Goal: Task Accomplishment & Management: Complete application form

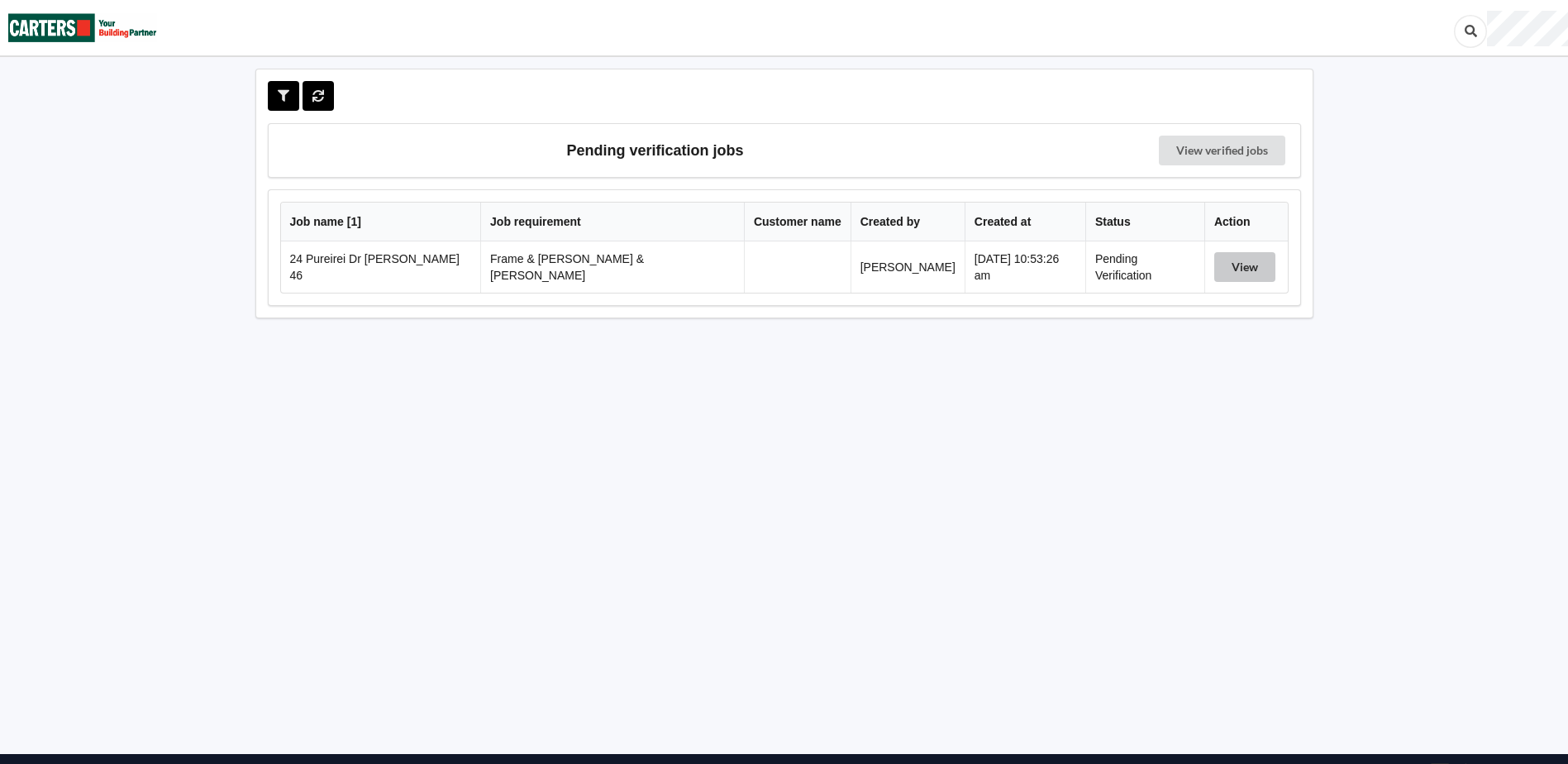
click at [1221, 267] on button "View" at bounding box center [1245, 267] width 61 height 30
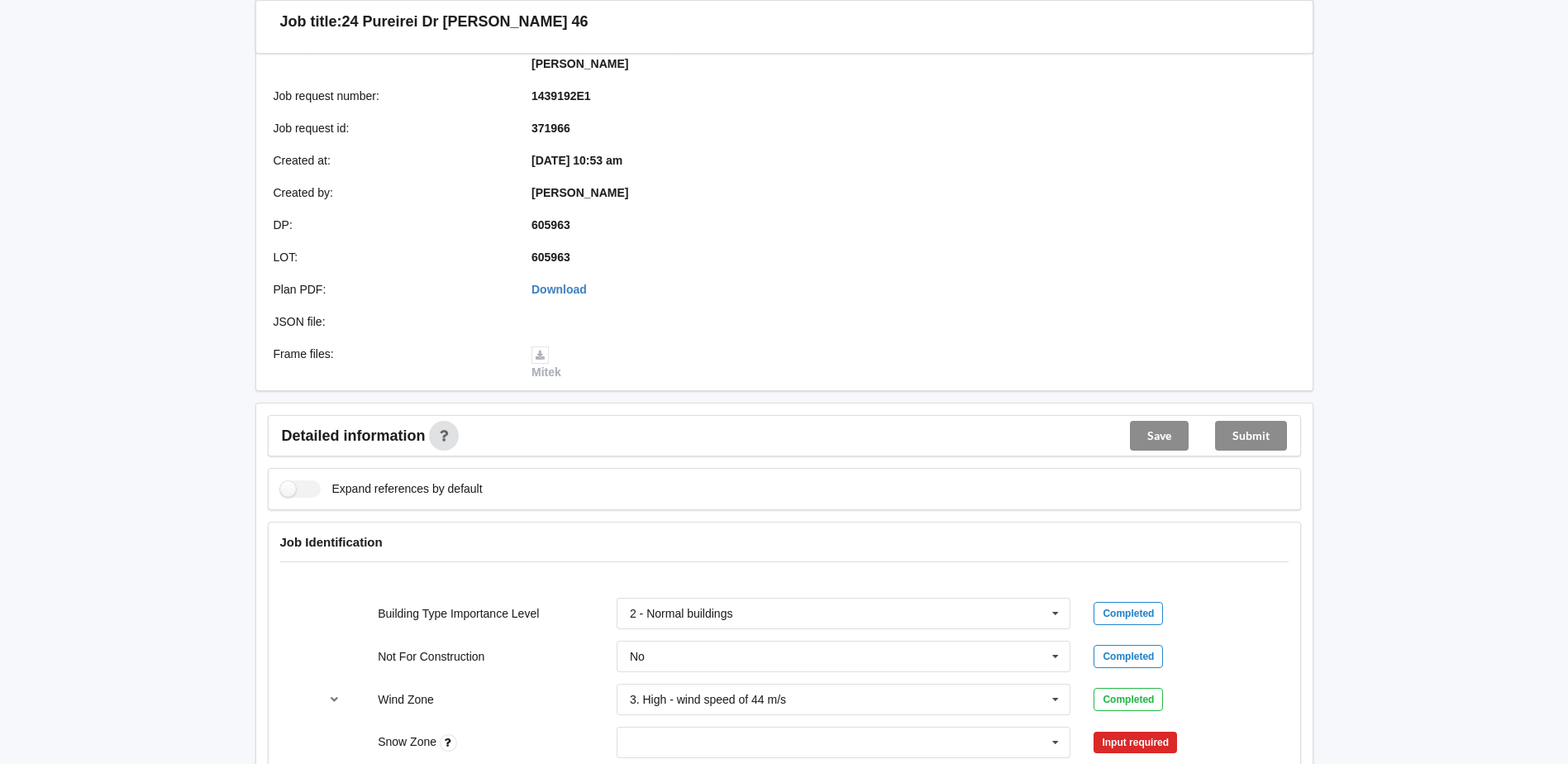
scroll to position [413, 0]
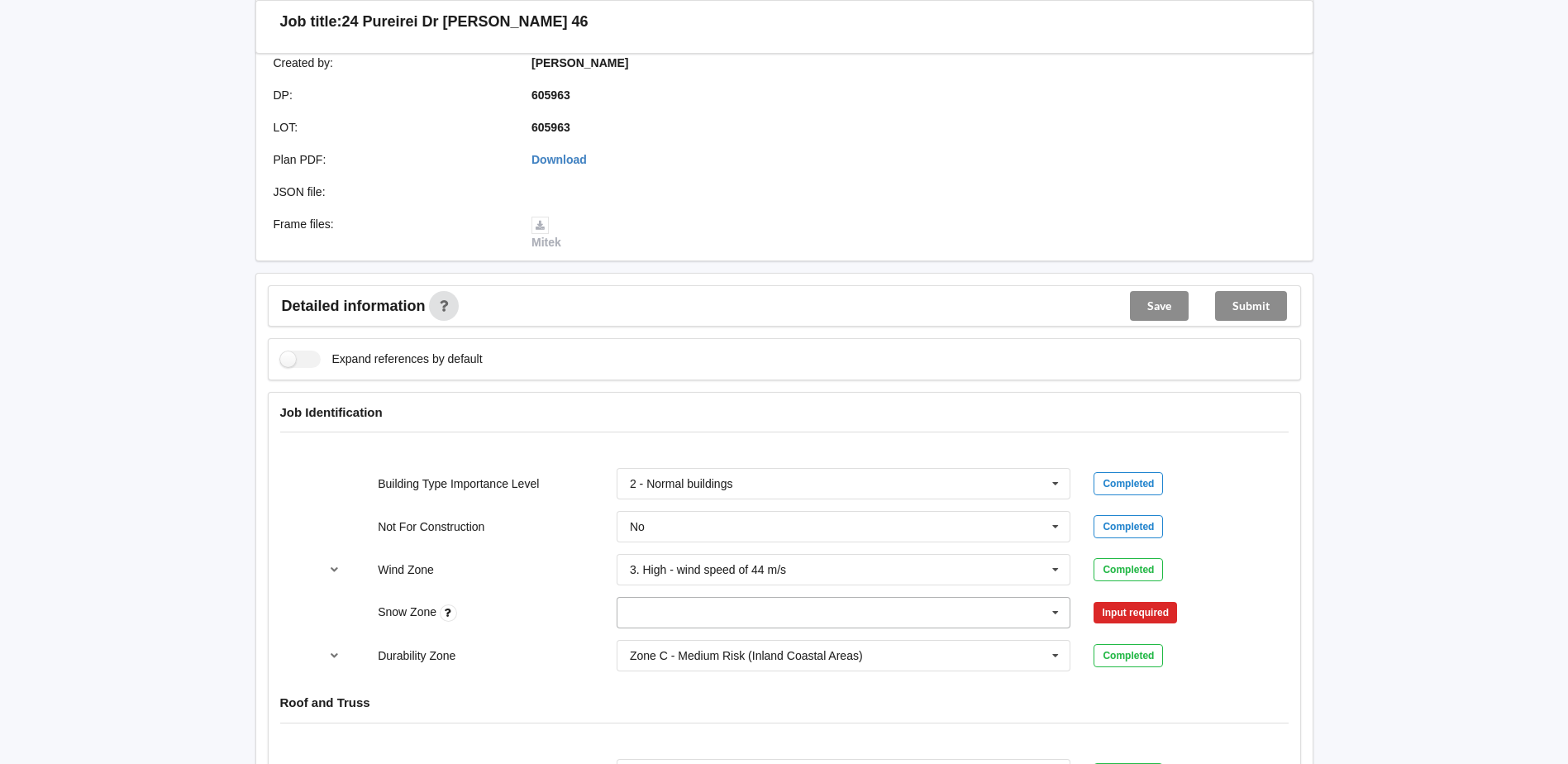
click at [1056, 597] on icon at bounding box center [1055, 612] width 25 height 31
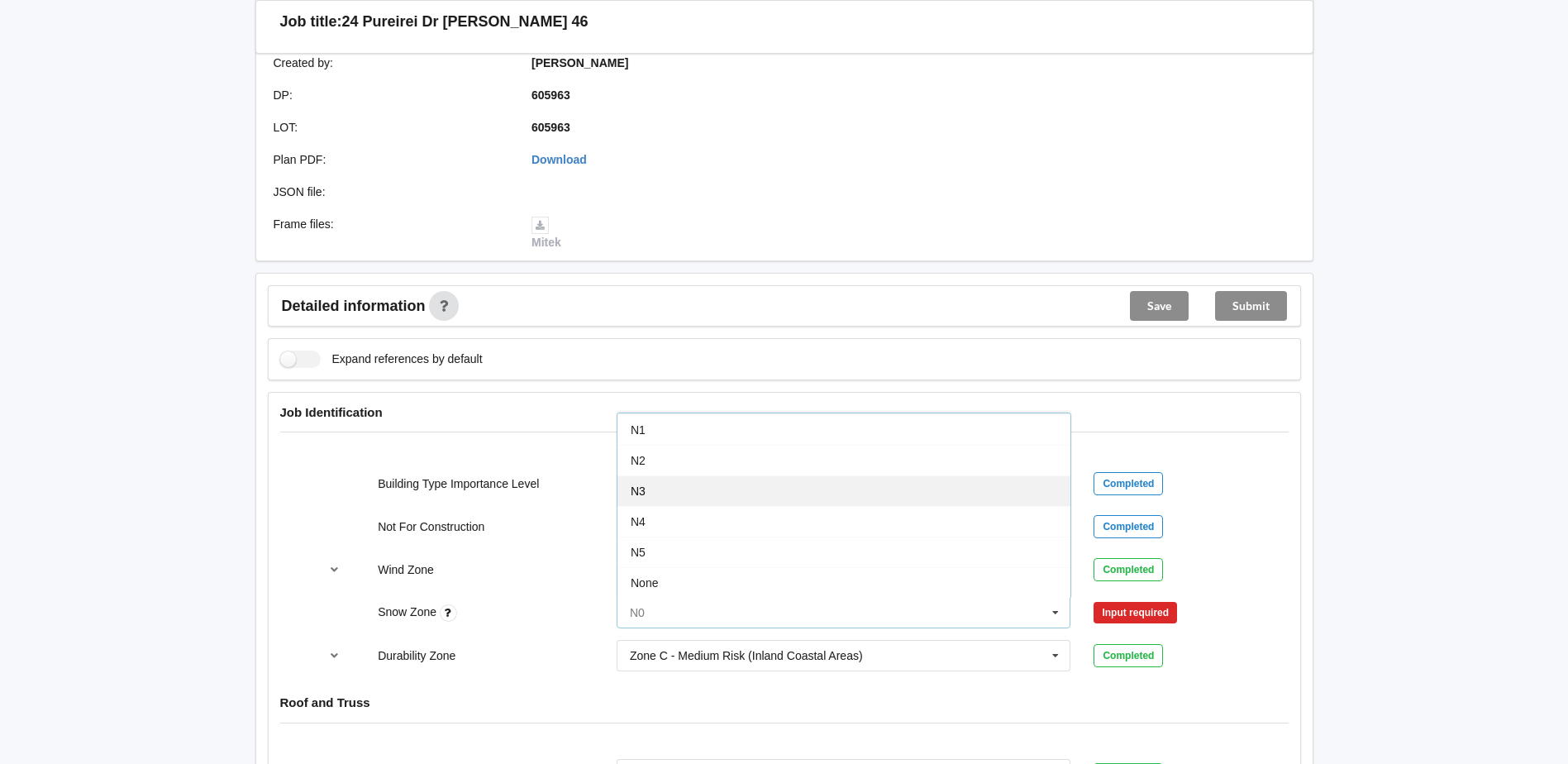
scroll to position [0, 0]
click at [634, 422] on span "N0" at bounding box center [638, 428] width 15 height 13
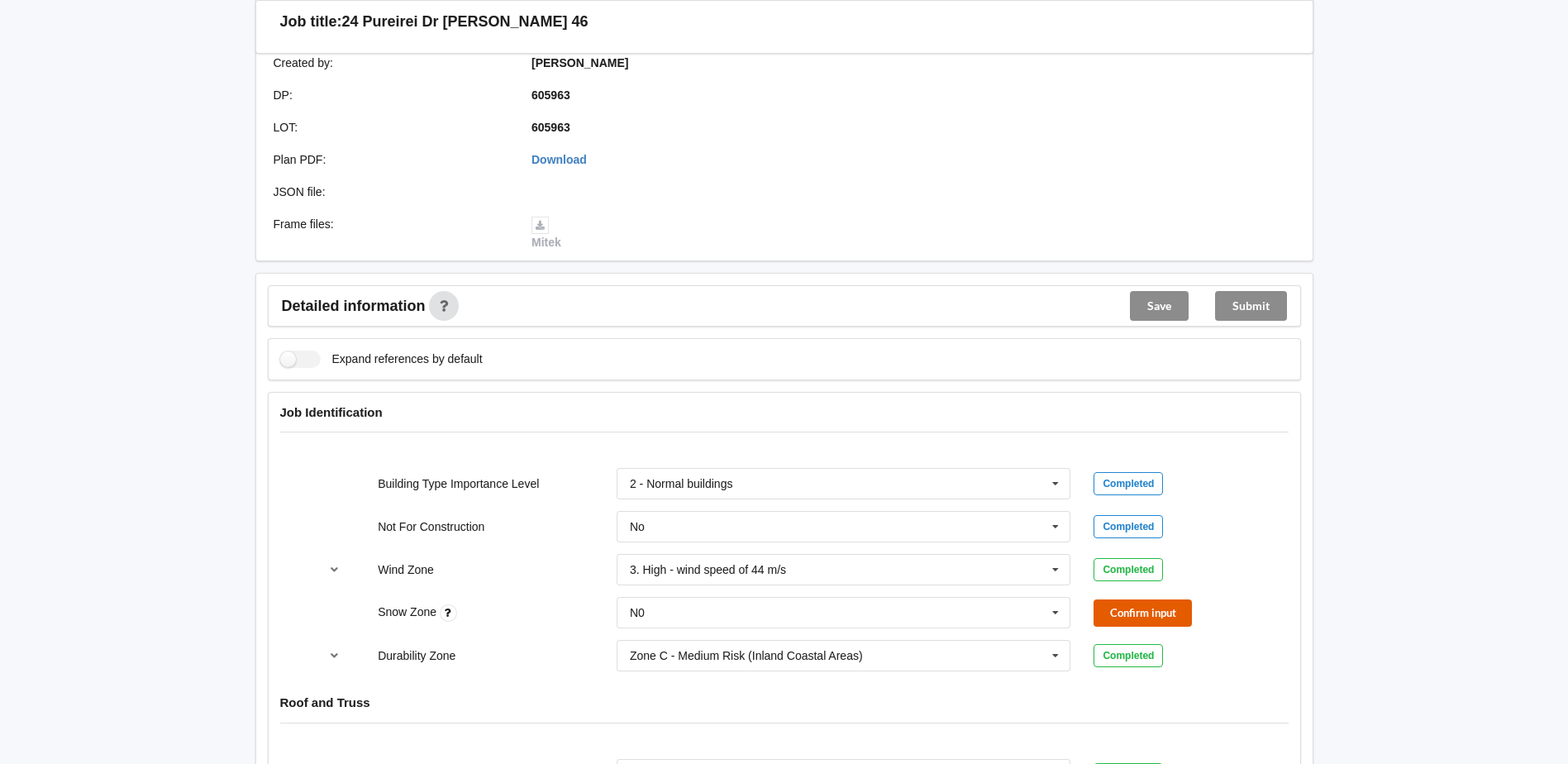
click at [1134, 599] on button "Confirm input" at bounding box center [1142, 613] width 98 height 28
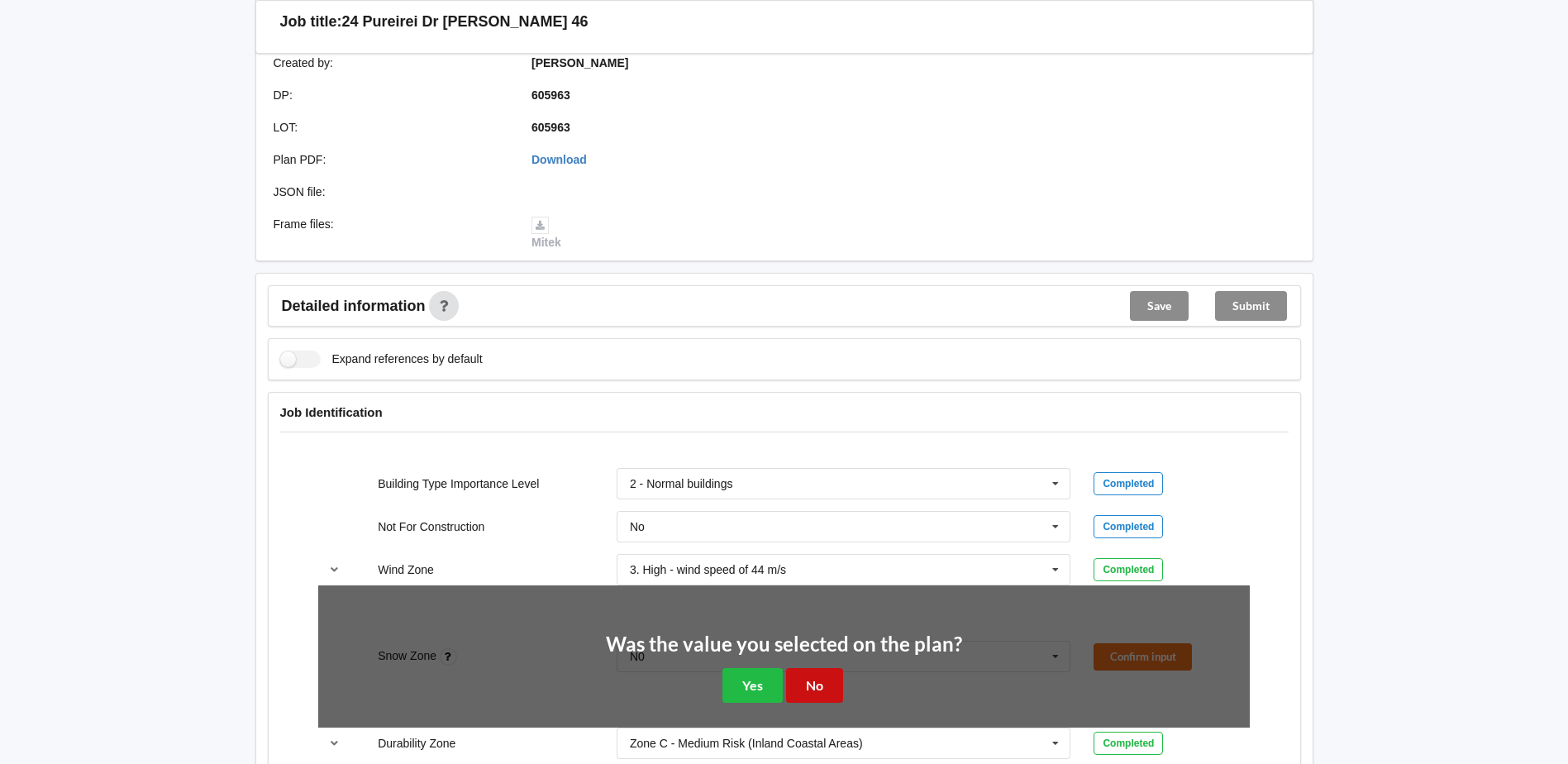
click at [833, 668] on button "No" at bounding box center [815, 685] width 57 height 34
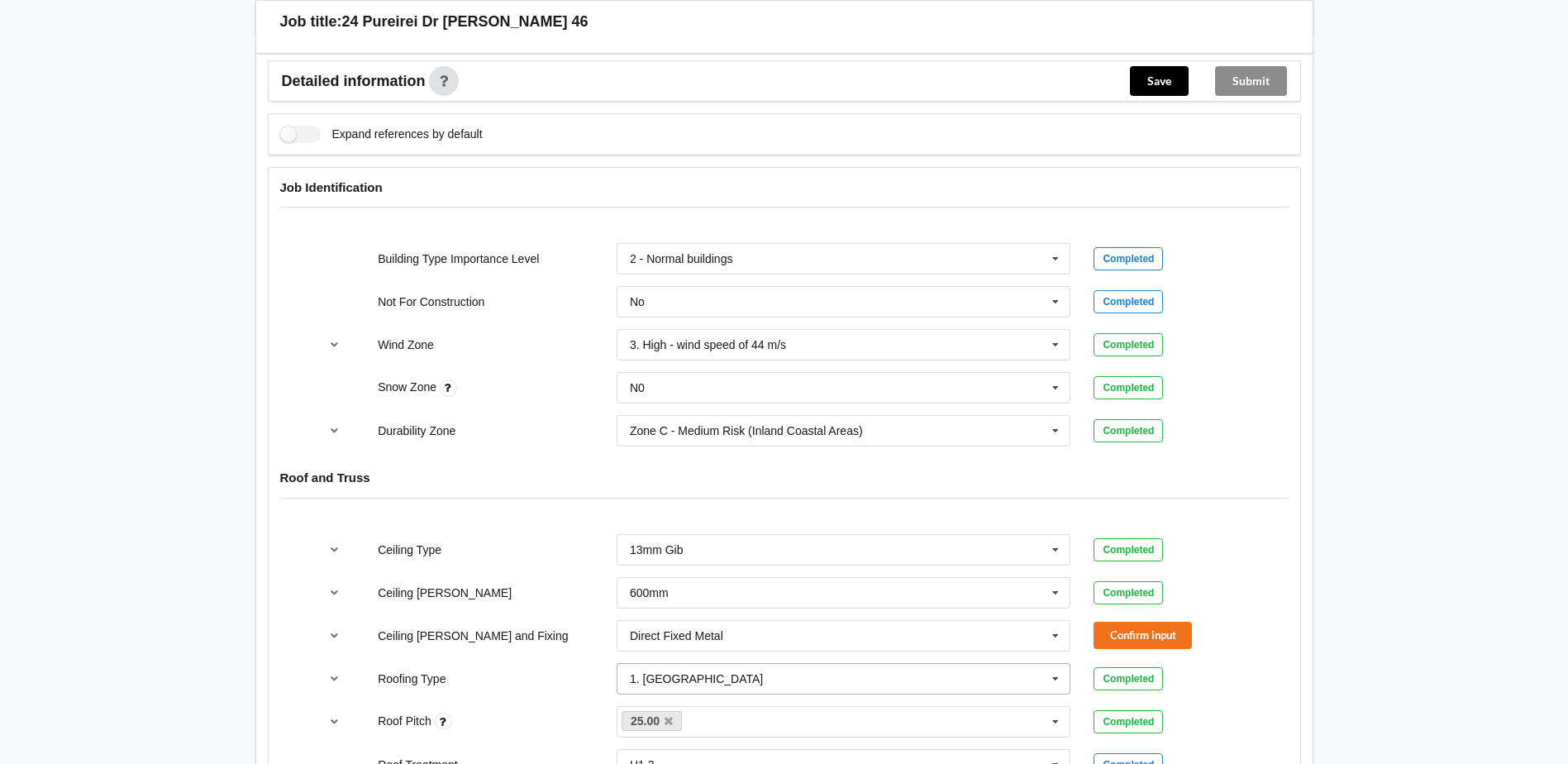
scroll to position [661, 0]
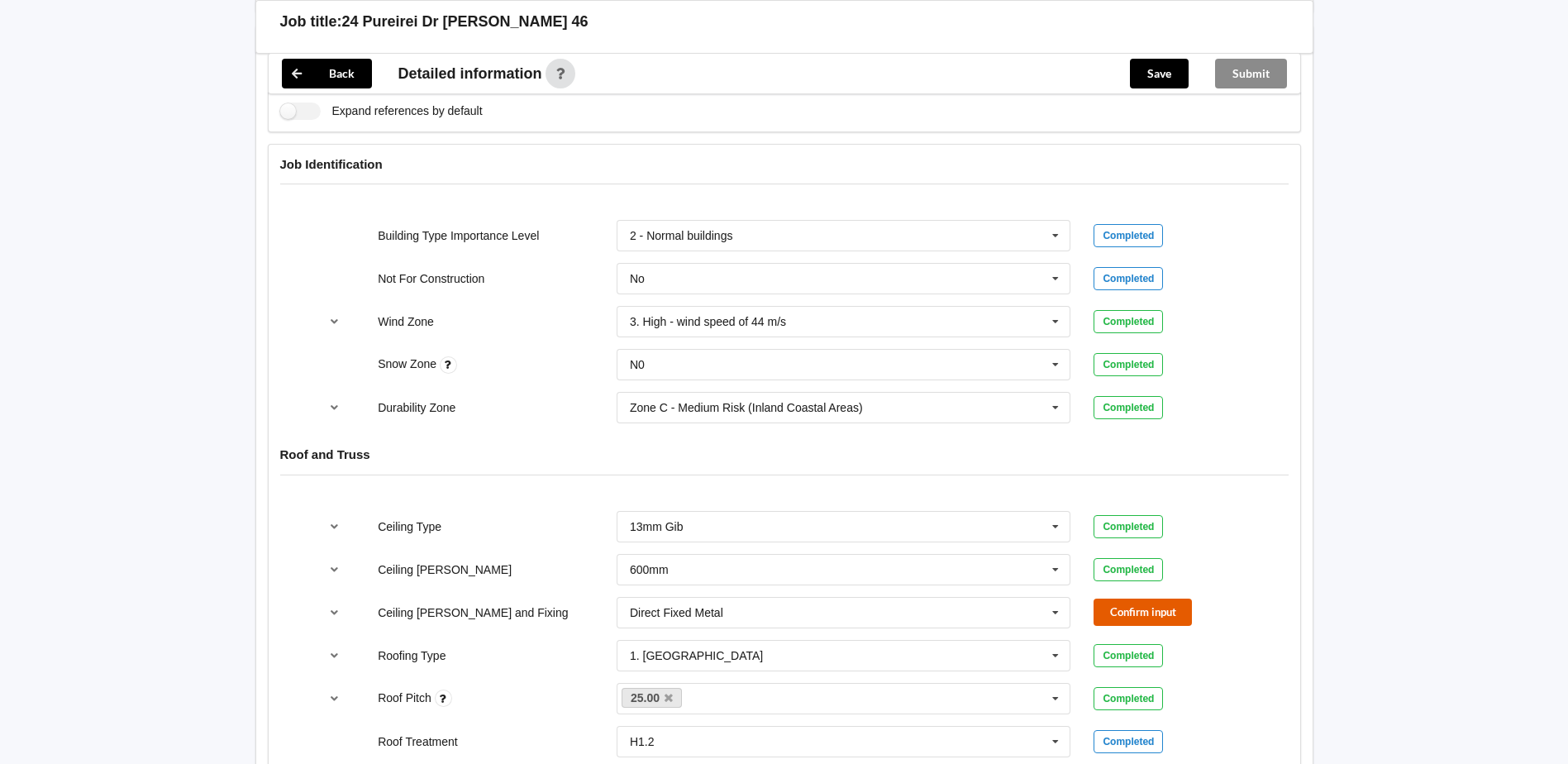
click at [1140, 598] on button "Confirm input" at bounding box center [1142, 612] width 98 height 28
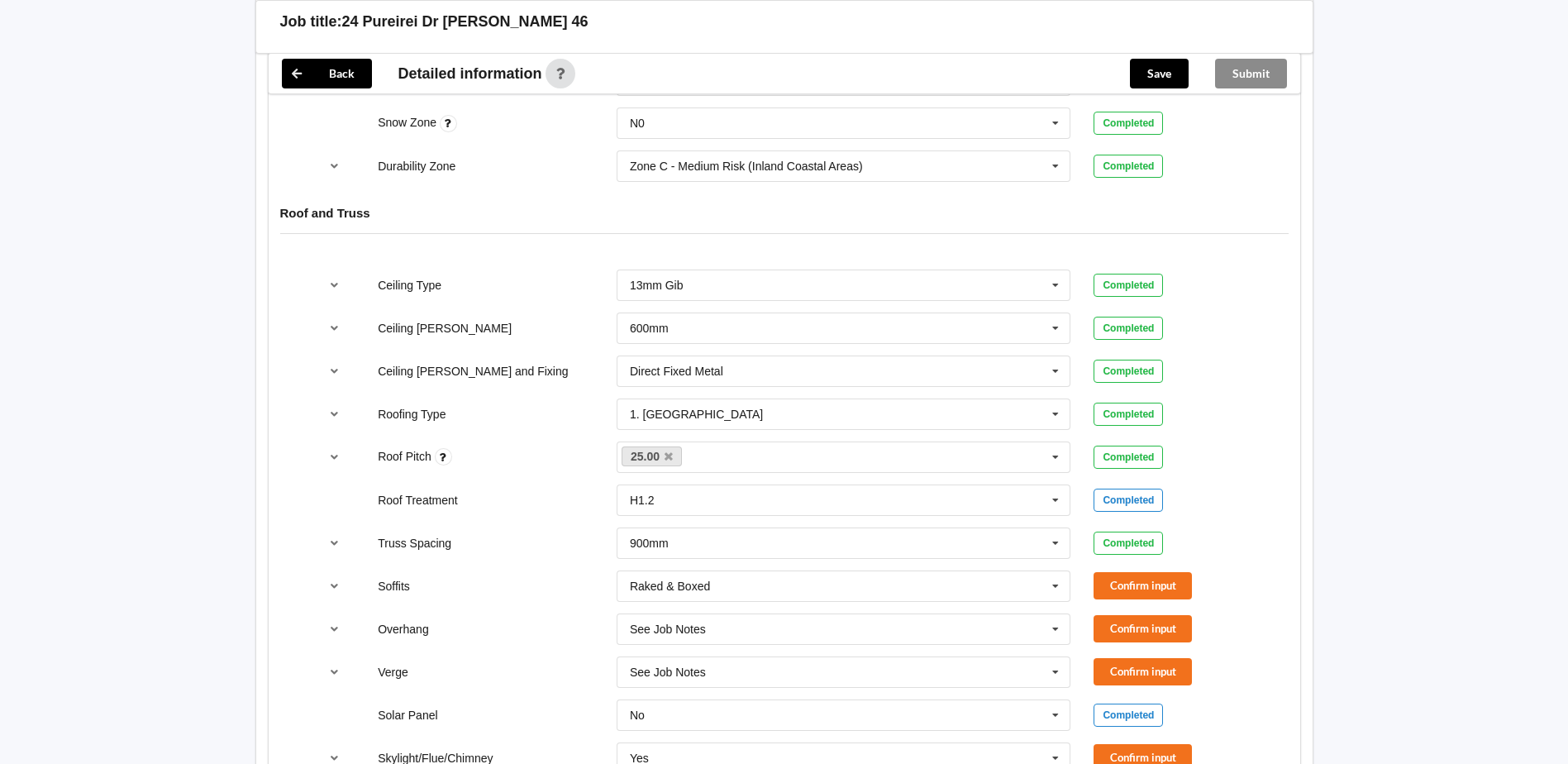
scroll to position [991, 0]
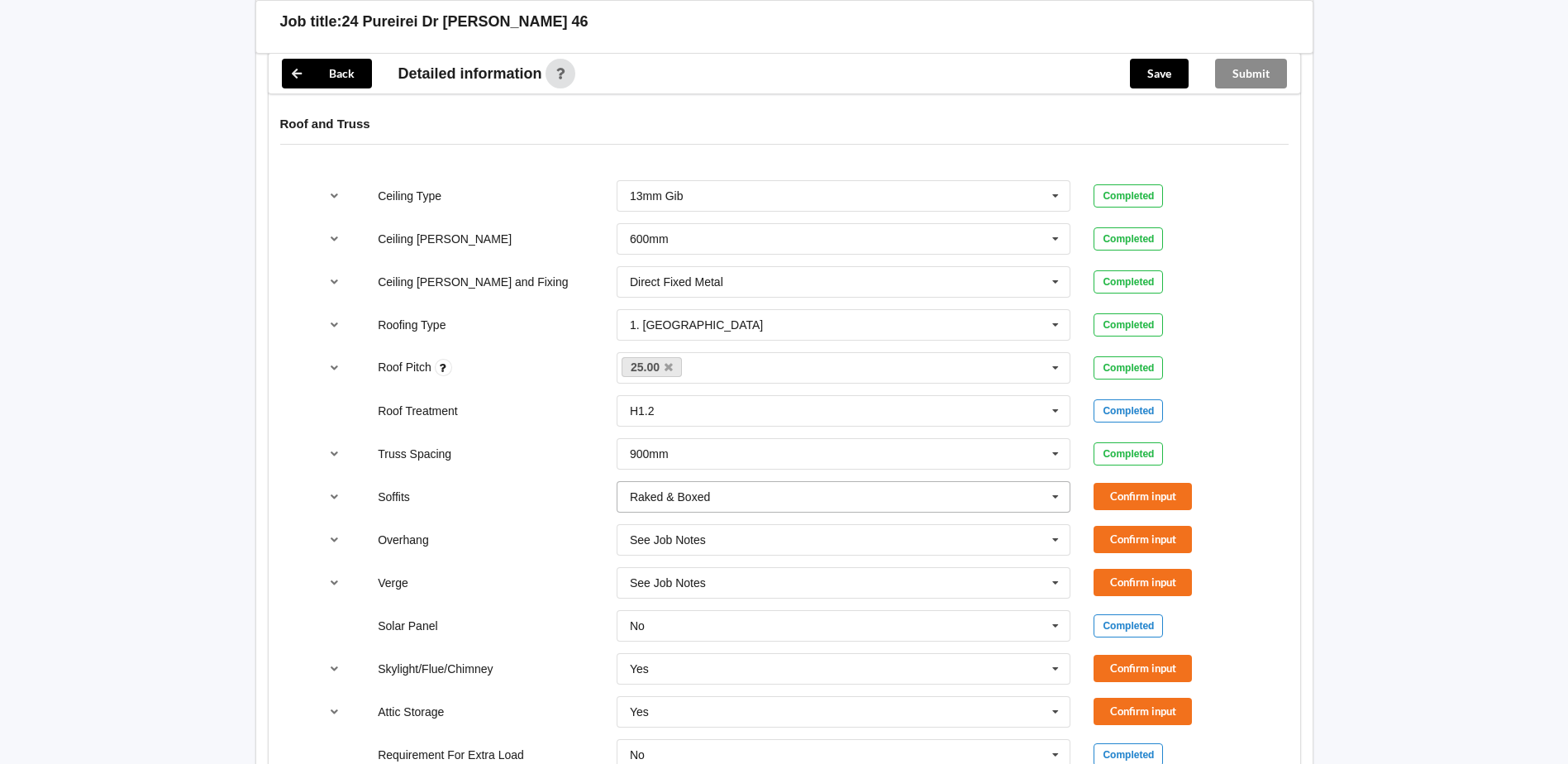
click at [1051, 481] on icon at bounding box center [1055, 496] width 25 height 31
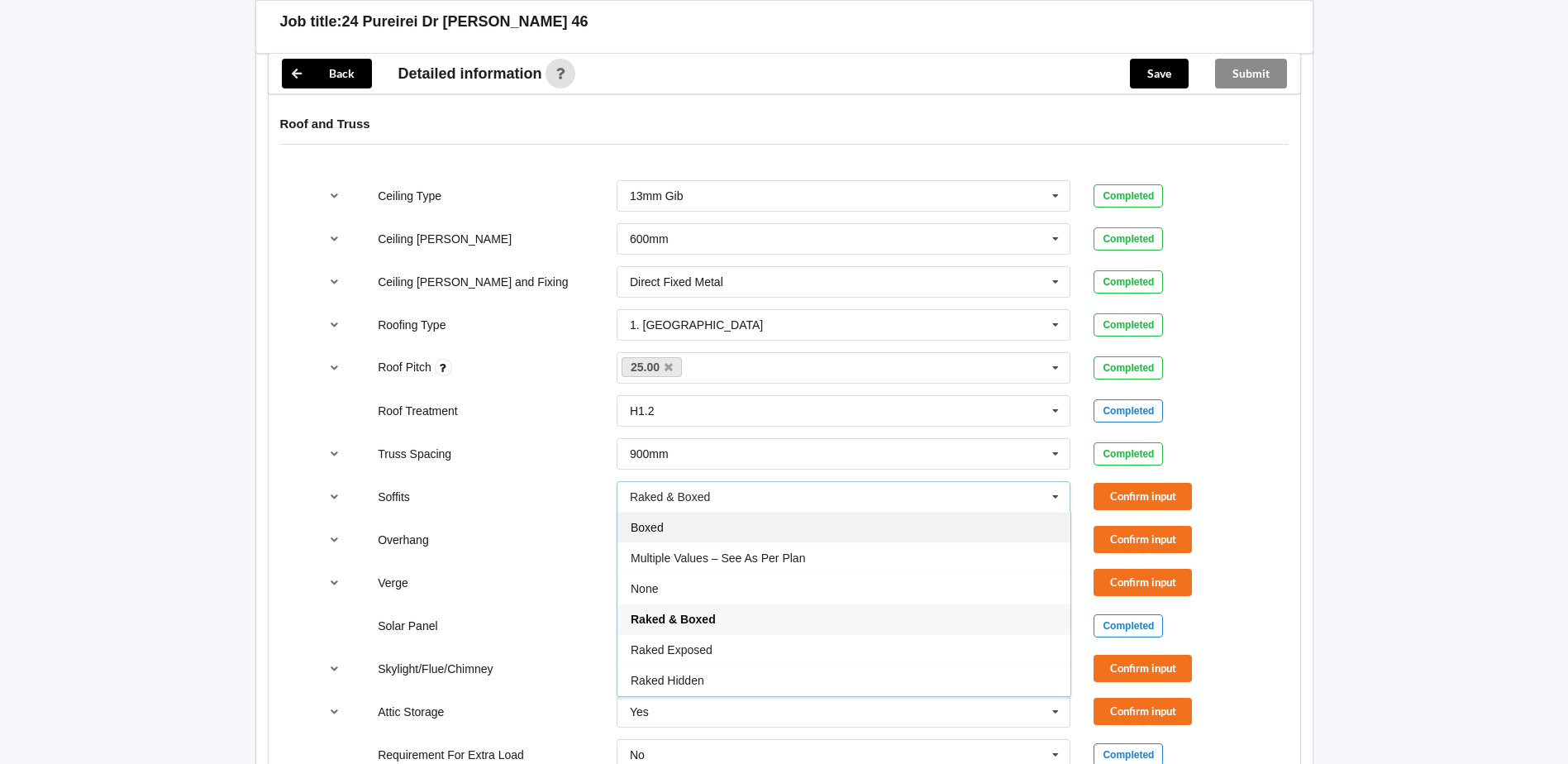
click at [655, 521] on span "Boxed" at bounding box center [647, 527] width 33 height 13
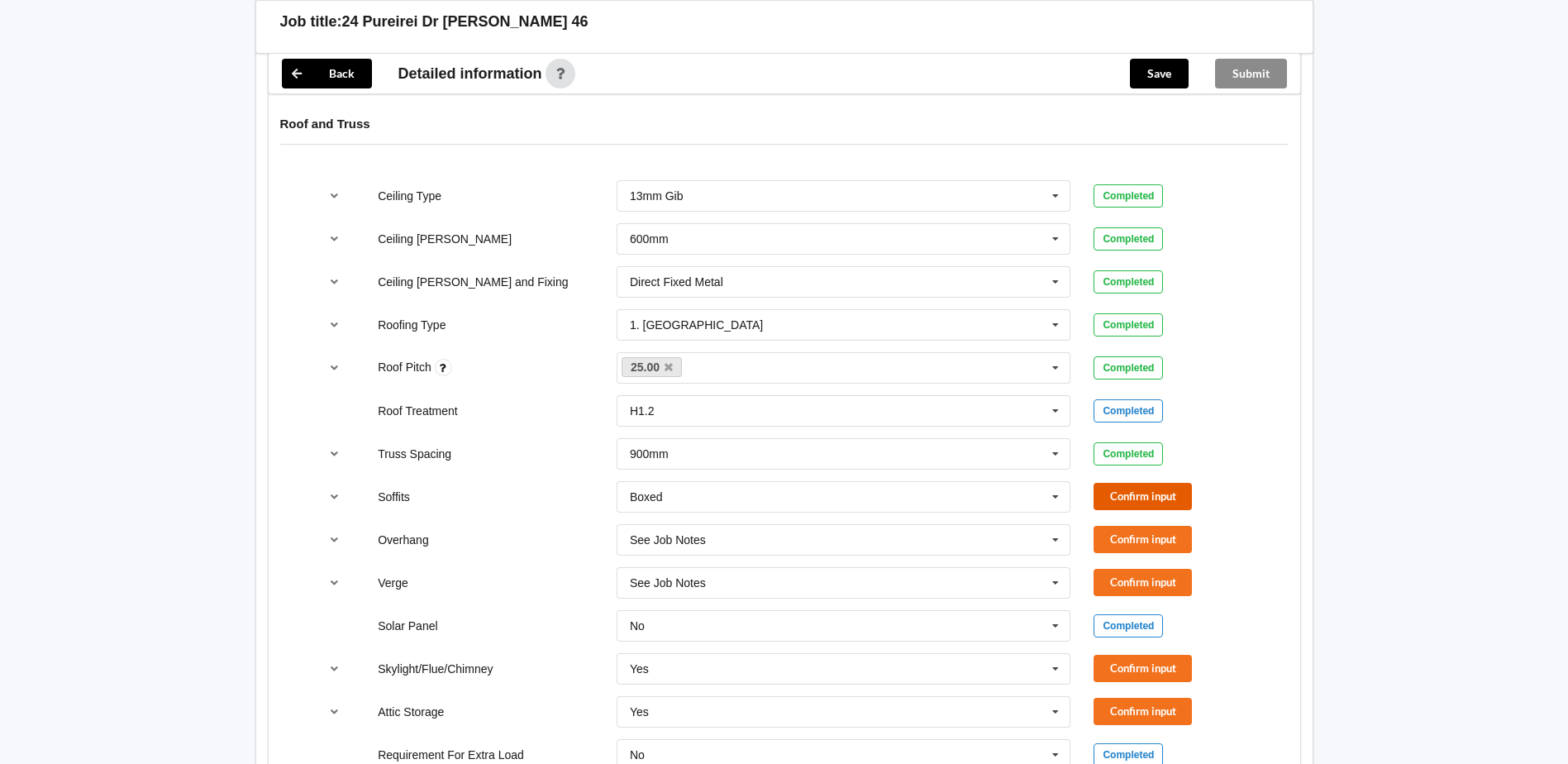
click at [1124, 482] on button "Confirm input" at bounding box center [1142, 496] width 98 height 28
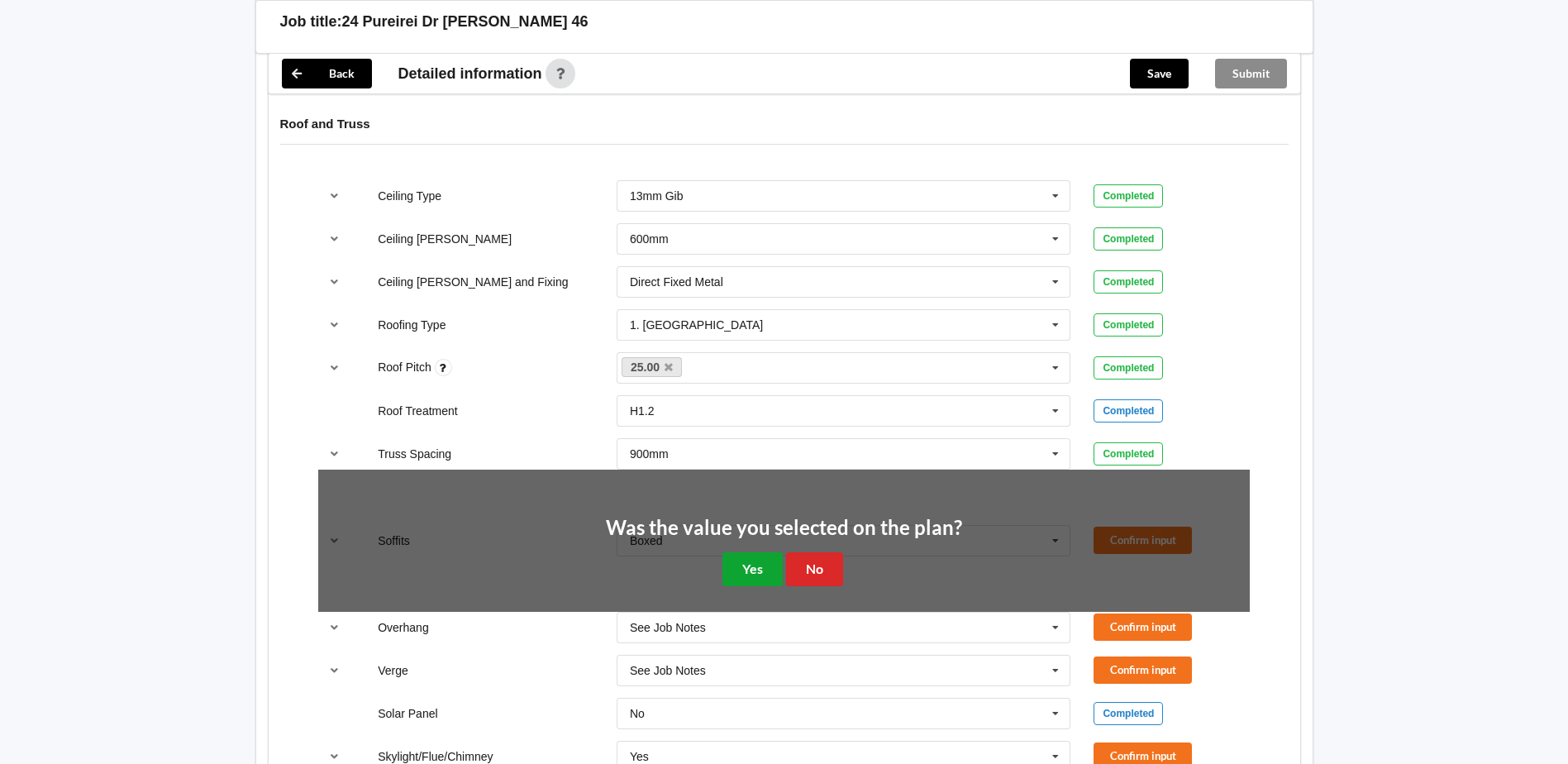
click at [744, 552] on button "Yes" at bounding box center [752, 568] width 60 height 34
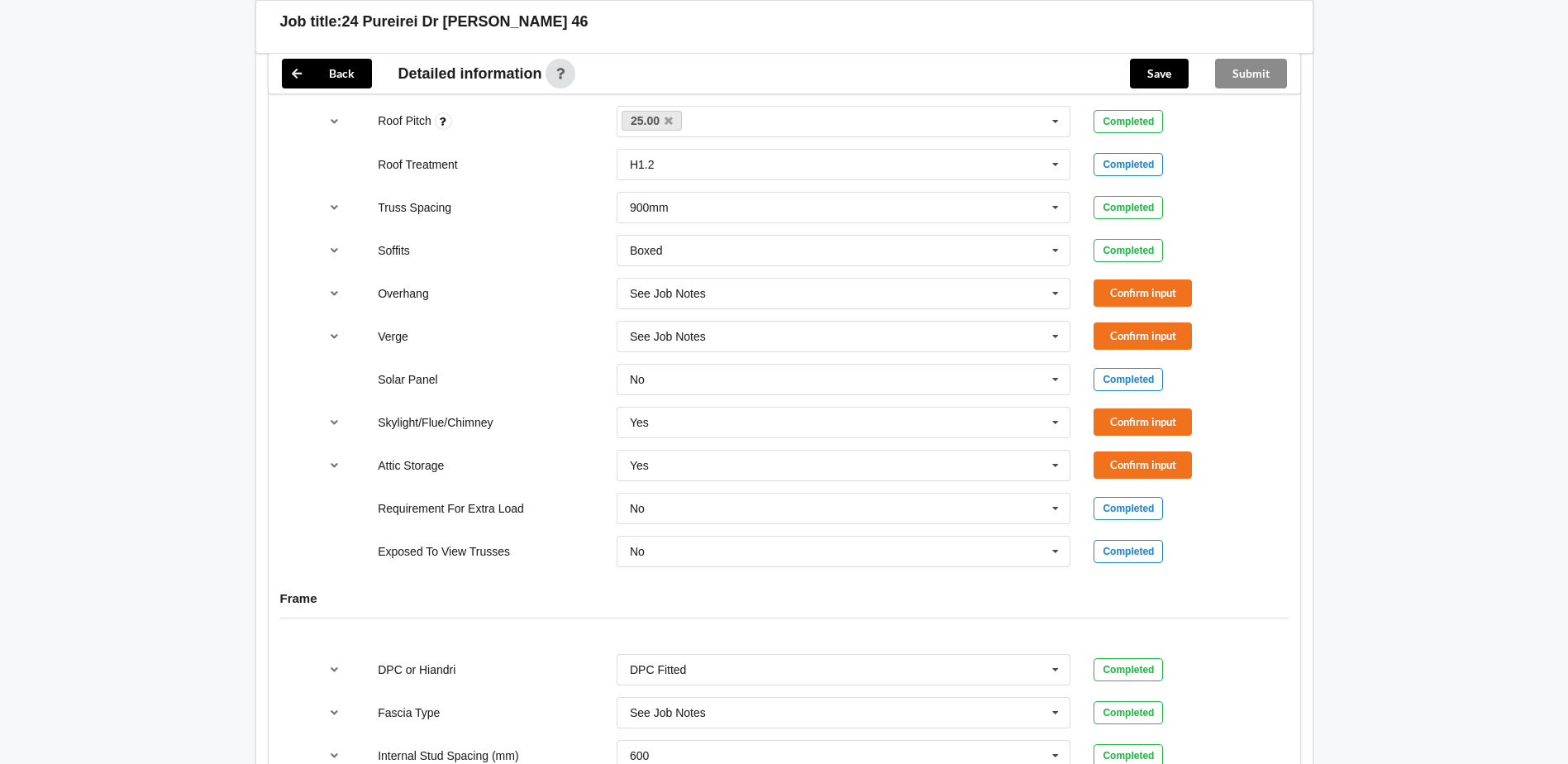
scroll to position [1209, 0]
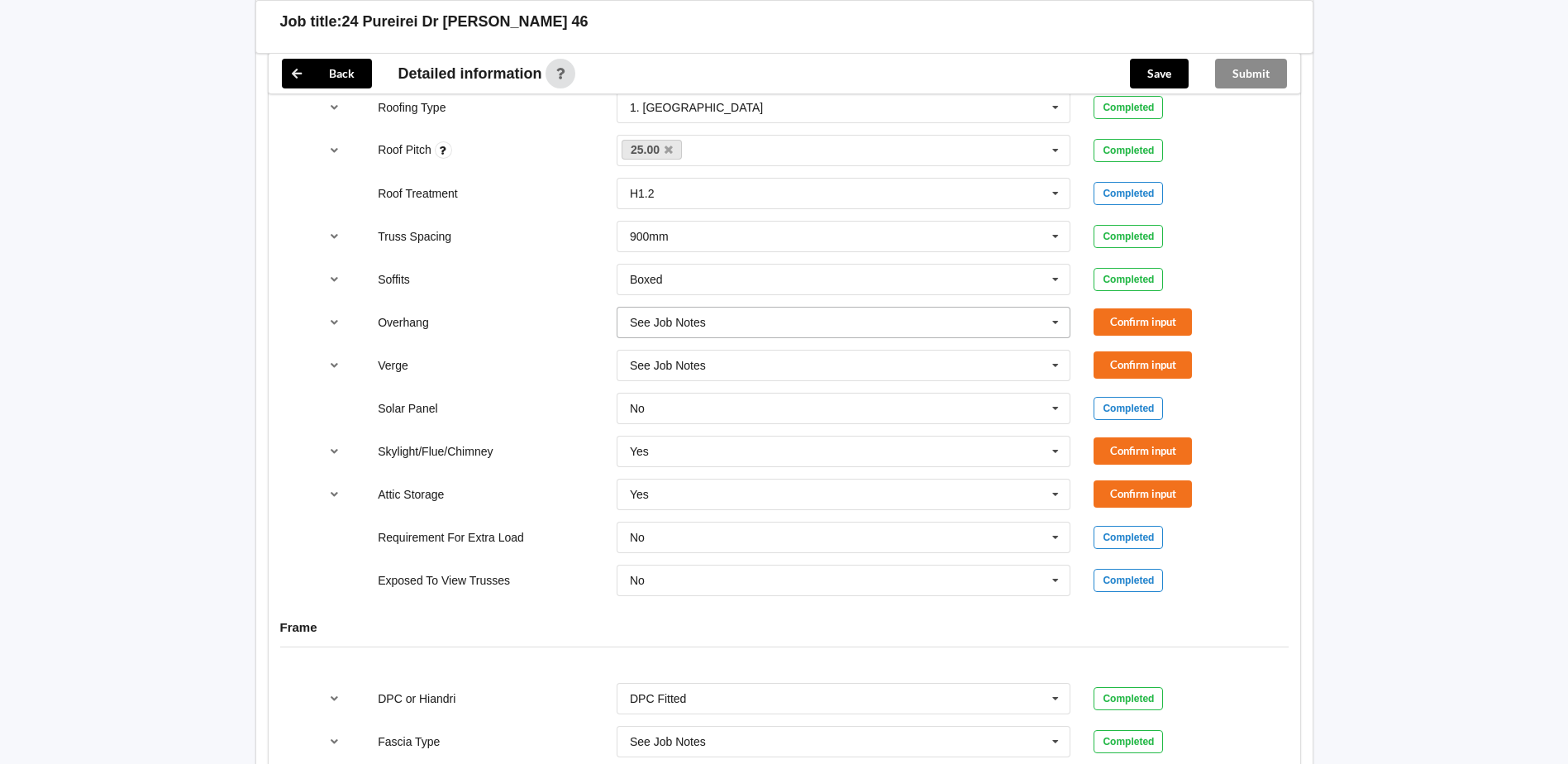
click at [1056, 307] on icon at bounding box center [1055, 322] width 25 height 31
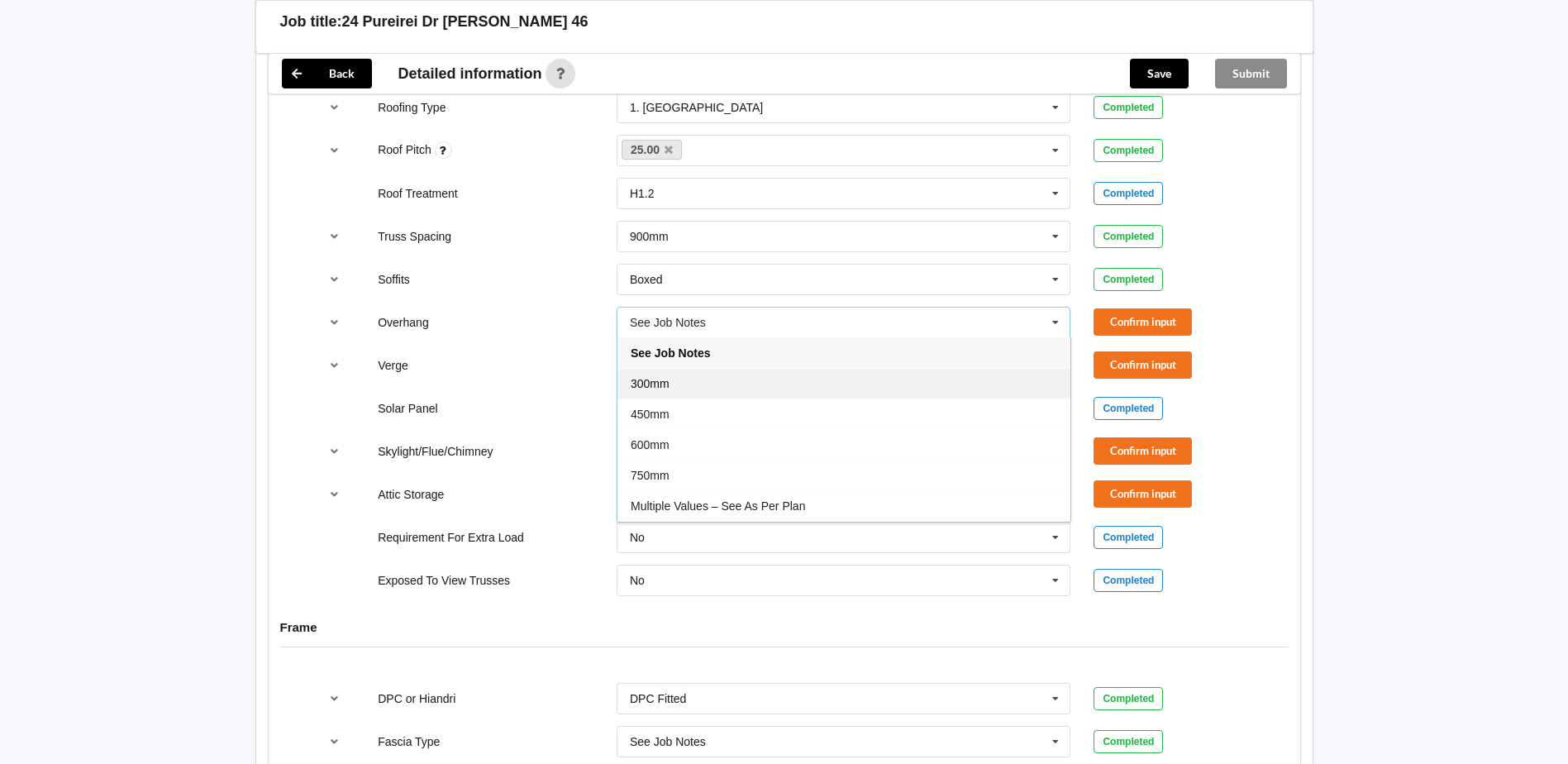
click at [668, 377] on span "300mm" at bounding box center [650, 382] width 39 height 13
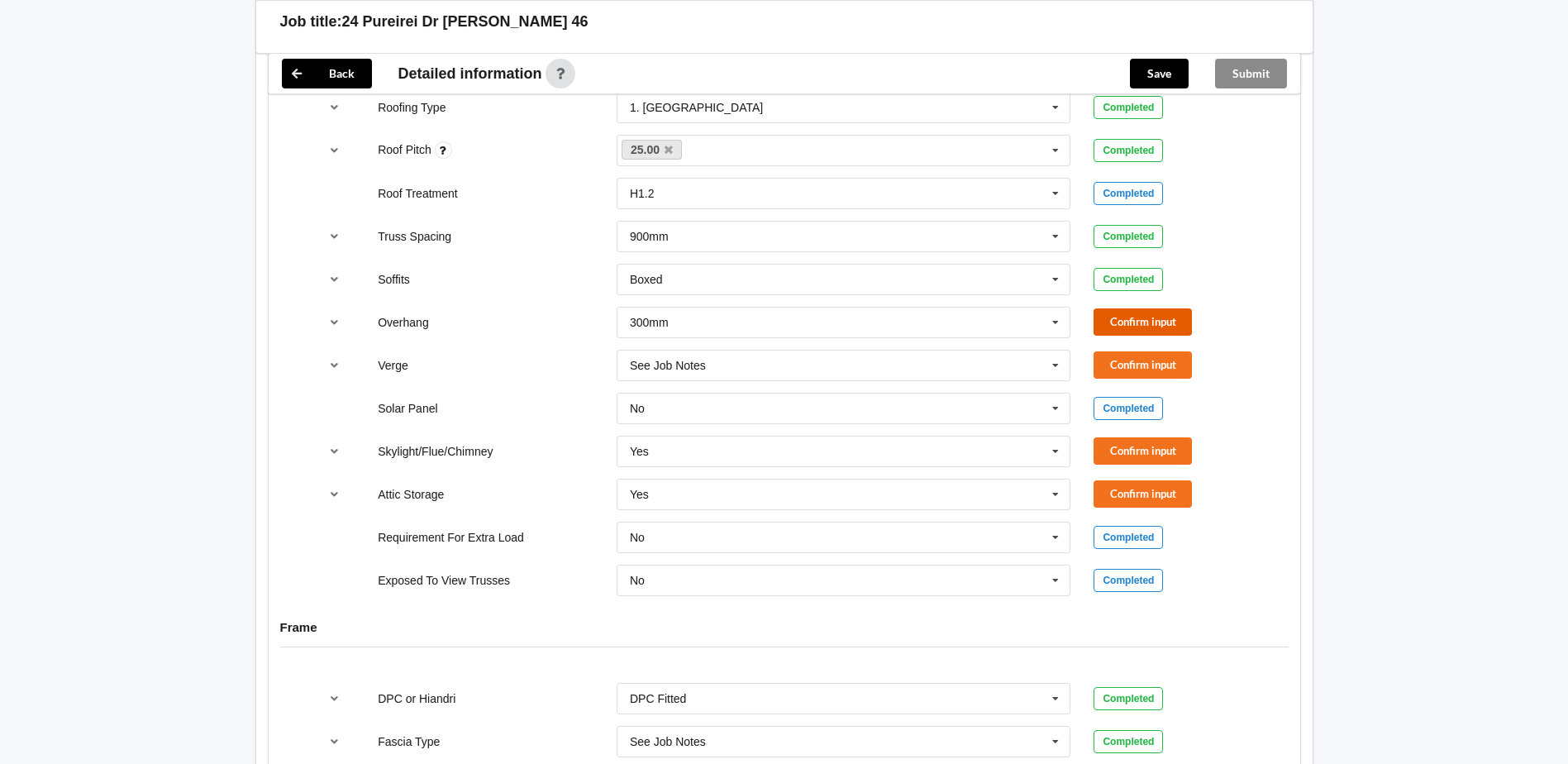
click at [1113, 308] on button "Confirm input" at bounding box center [1142, 322] width 98 height 28
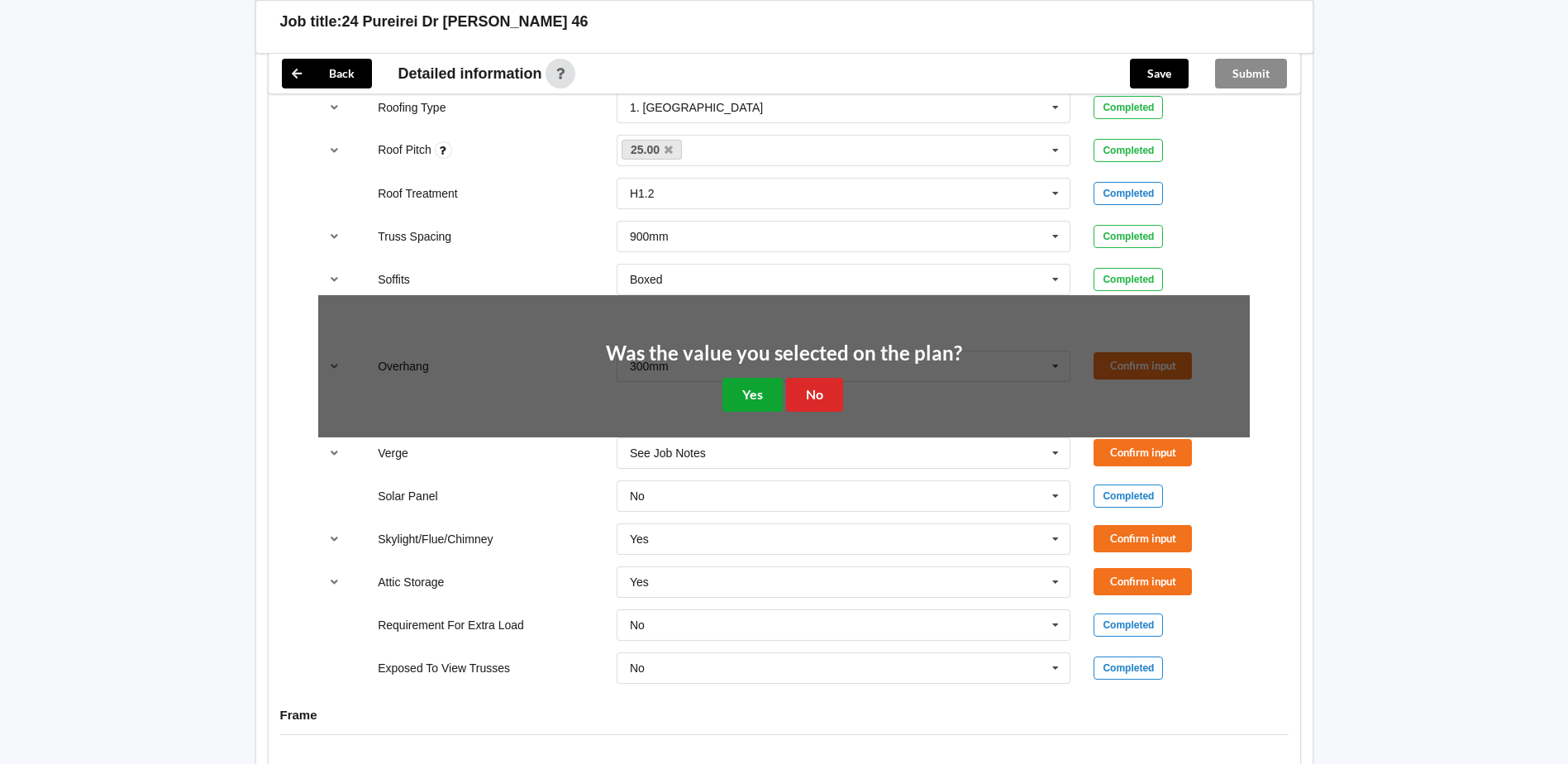
click at [746, 378] on button "Yes" at bounding box center [752, 394] width 60 height 34
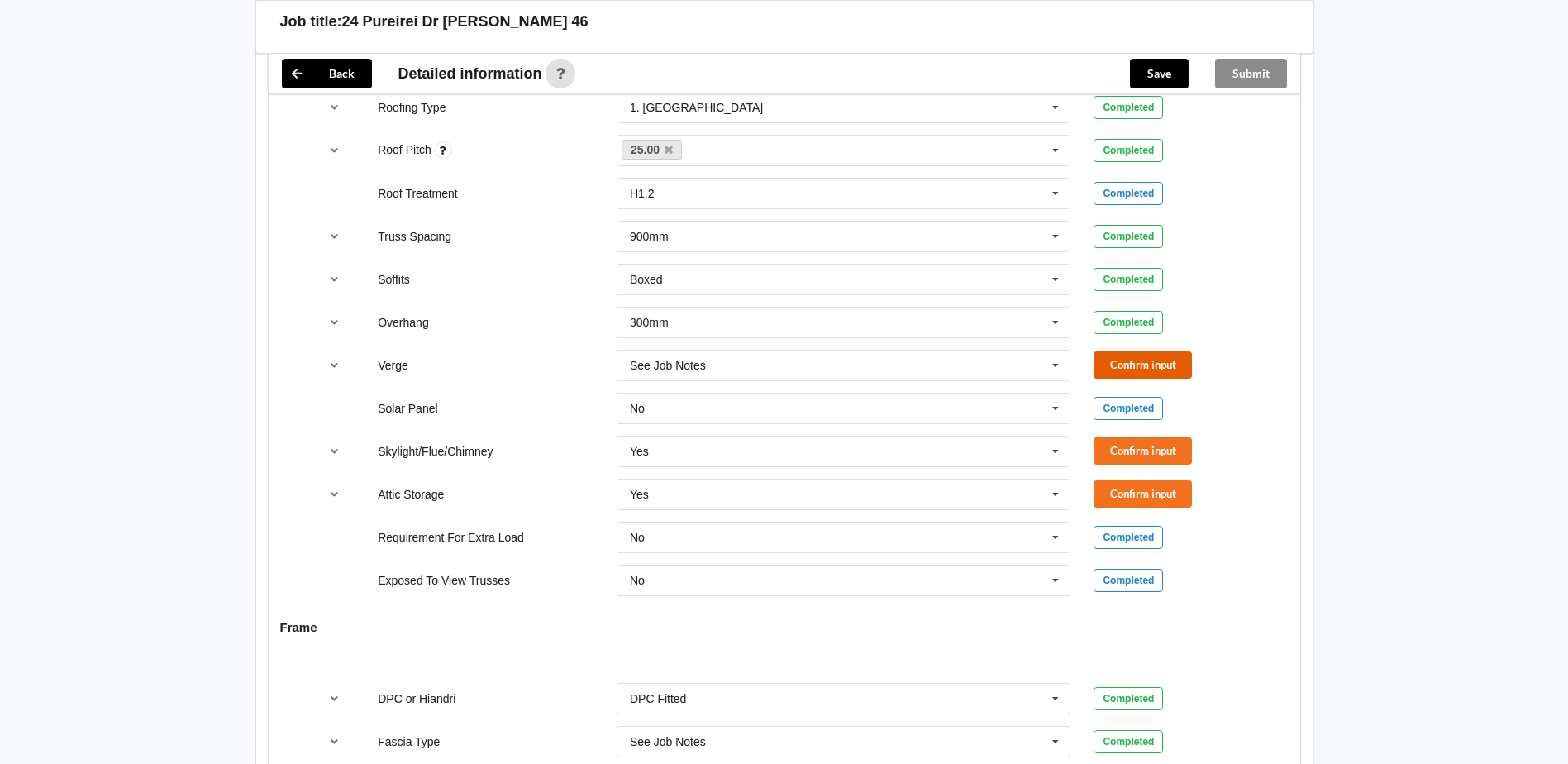
click at [1116, 351] on button "Confirm input" at bounding box center [1142, 365] width 98 height 28
click at [1142, 437] on button "Confirm input" at bounding box center [1142, 451] width 98 height 28
click at [1145, 480] on button "Confirm input" at bounding box center [1142, 494] width 98 height 28
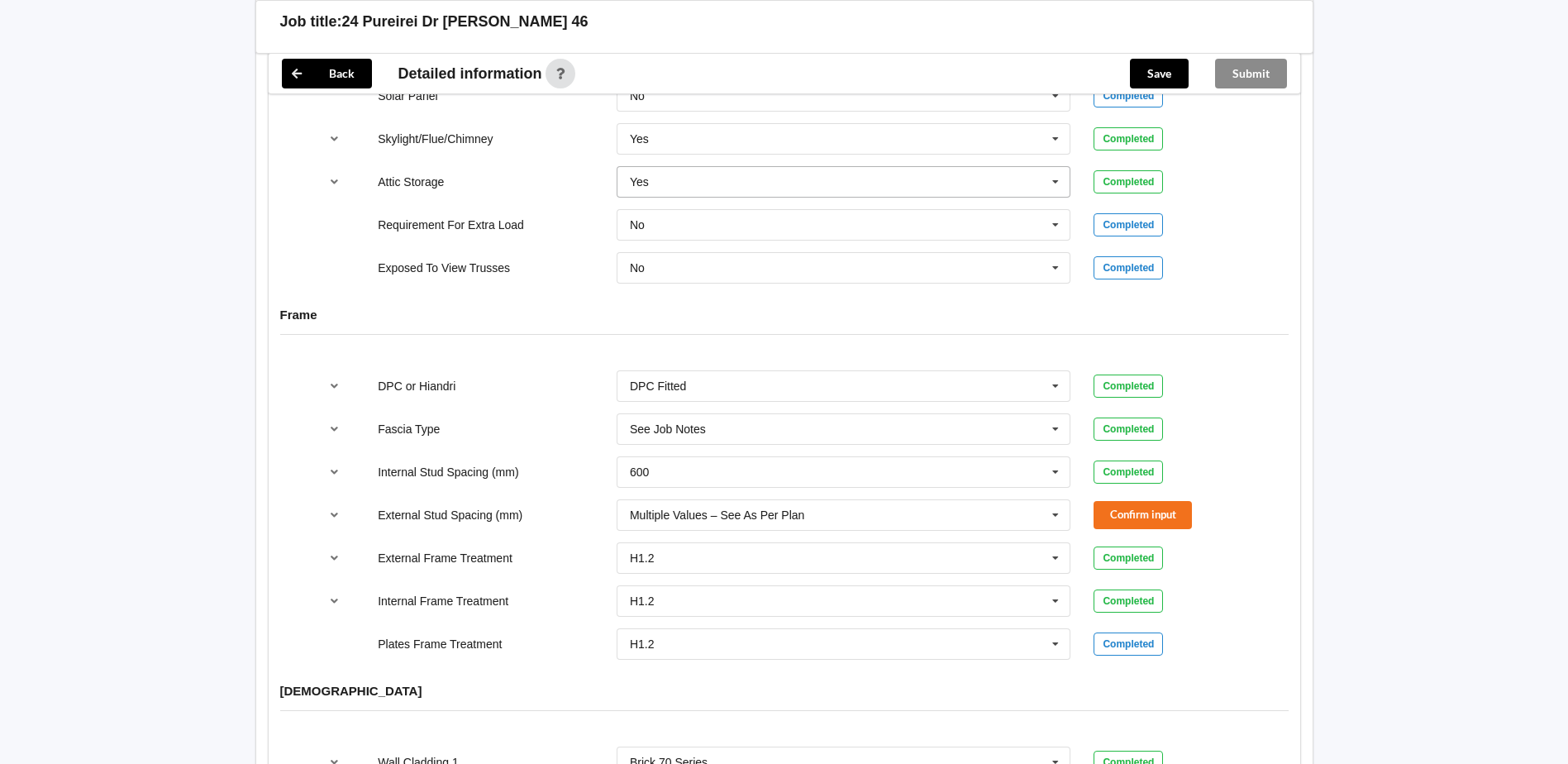
scroll to position [1540, 0]
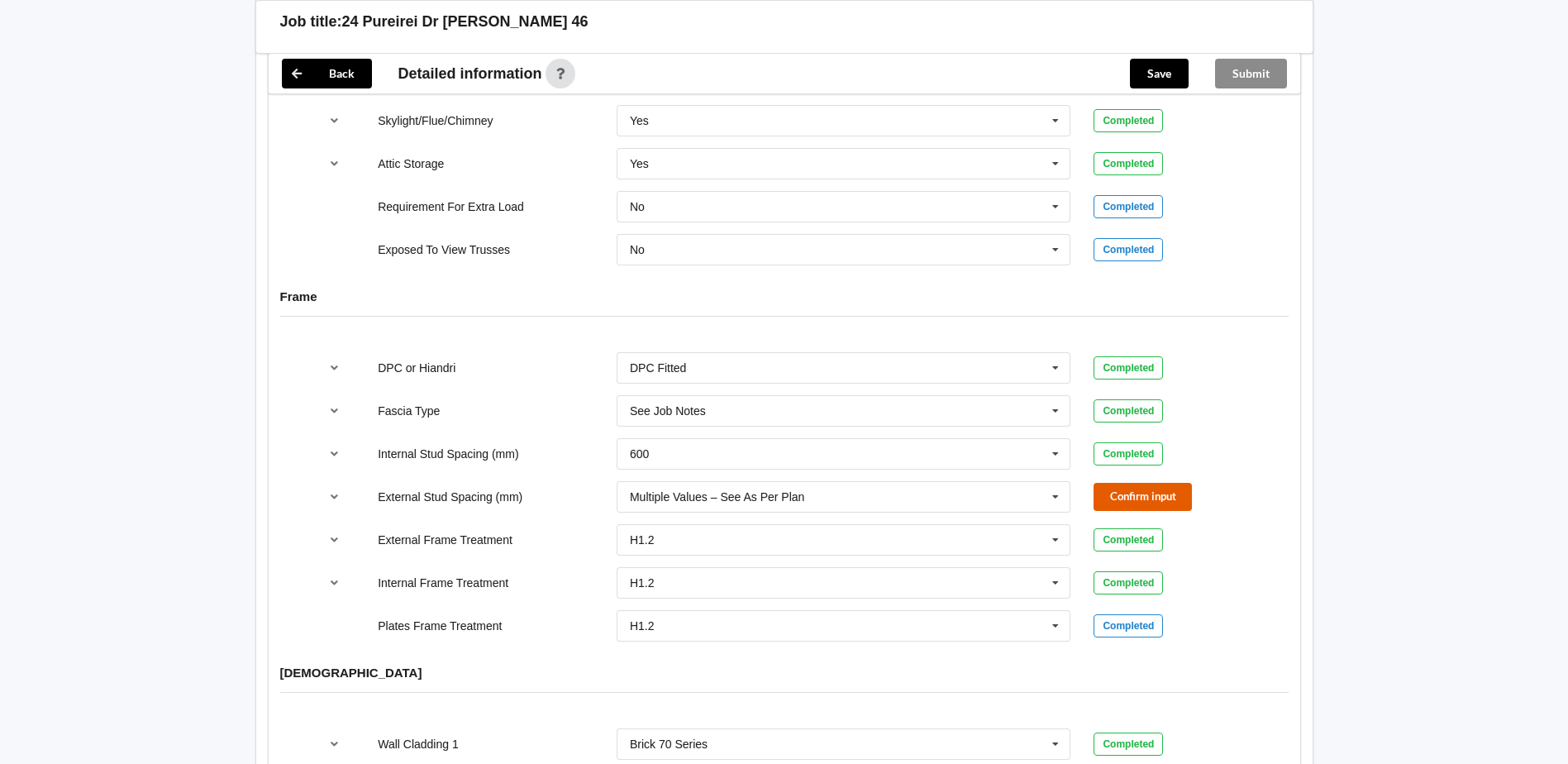
click at [1146, 482] on button "Confirm input" at bounding box center [1142, 496] width 98 height 28
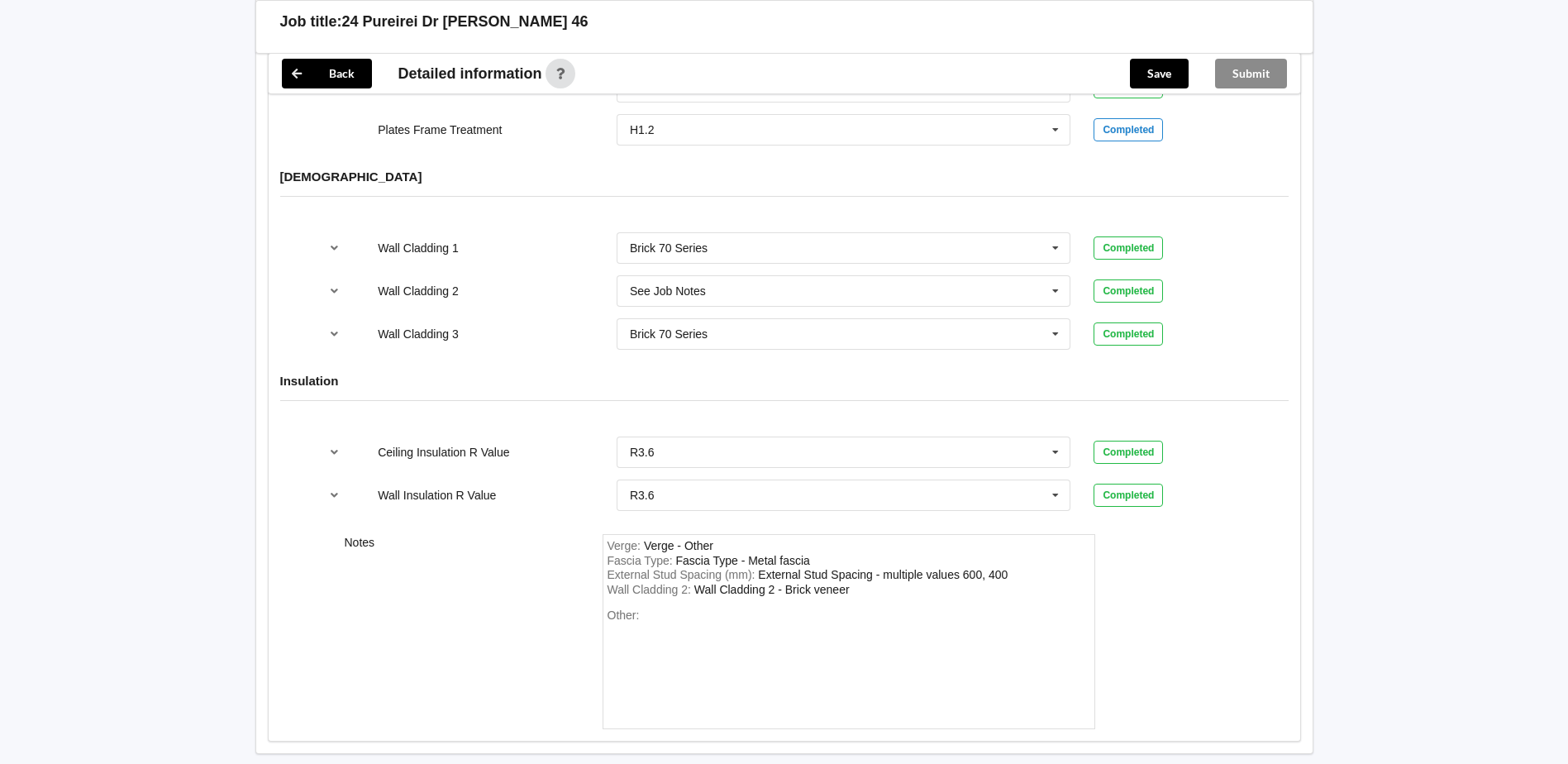
scroll to position [2103, 0]
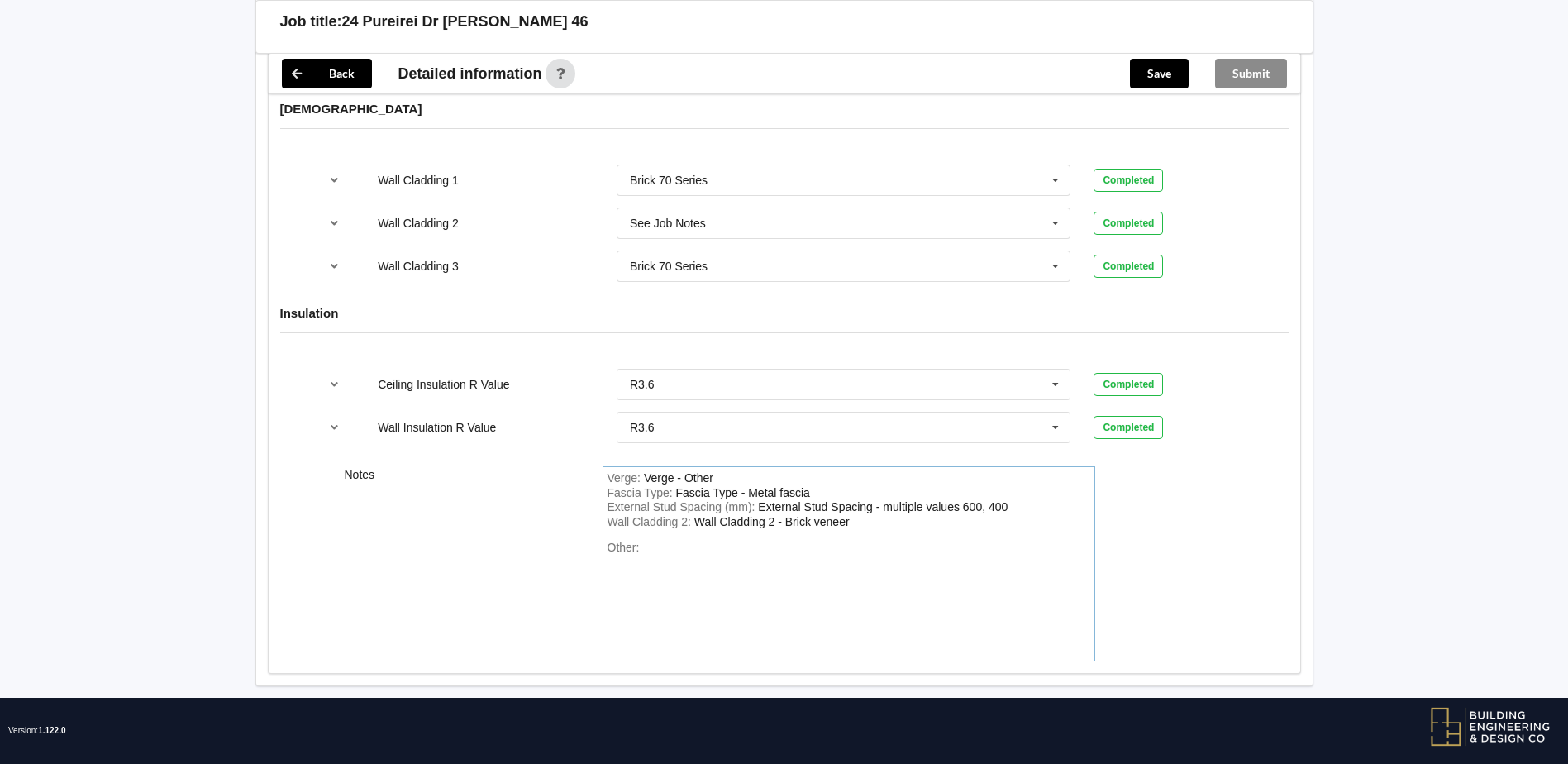
click at [714, 471] on div "Verge : Verge - Other" at bounding box center [848, 478] width 482 height 15
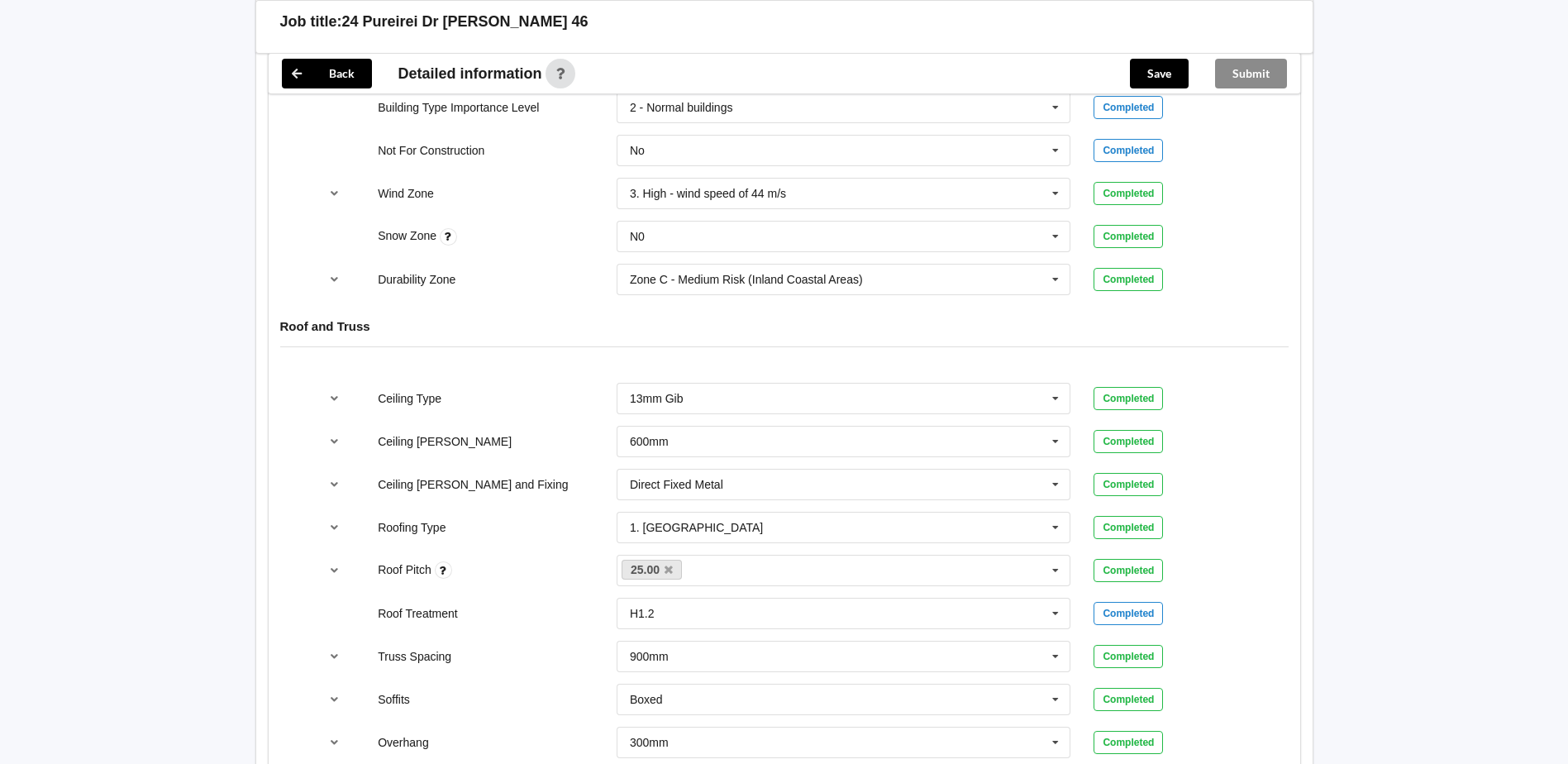
scroll to position [0, 0]
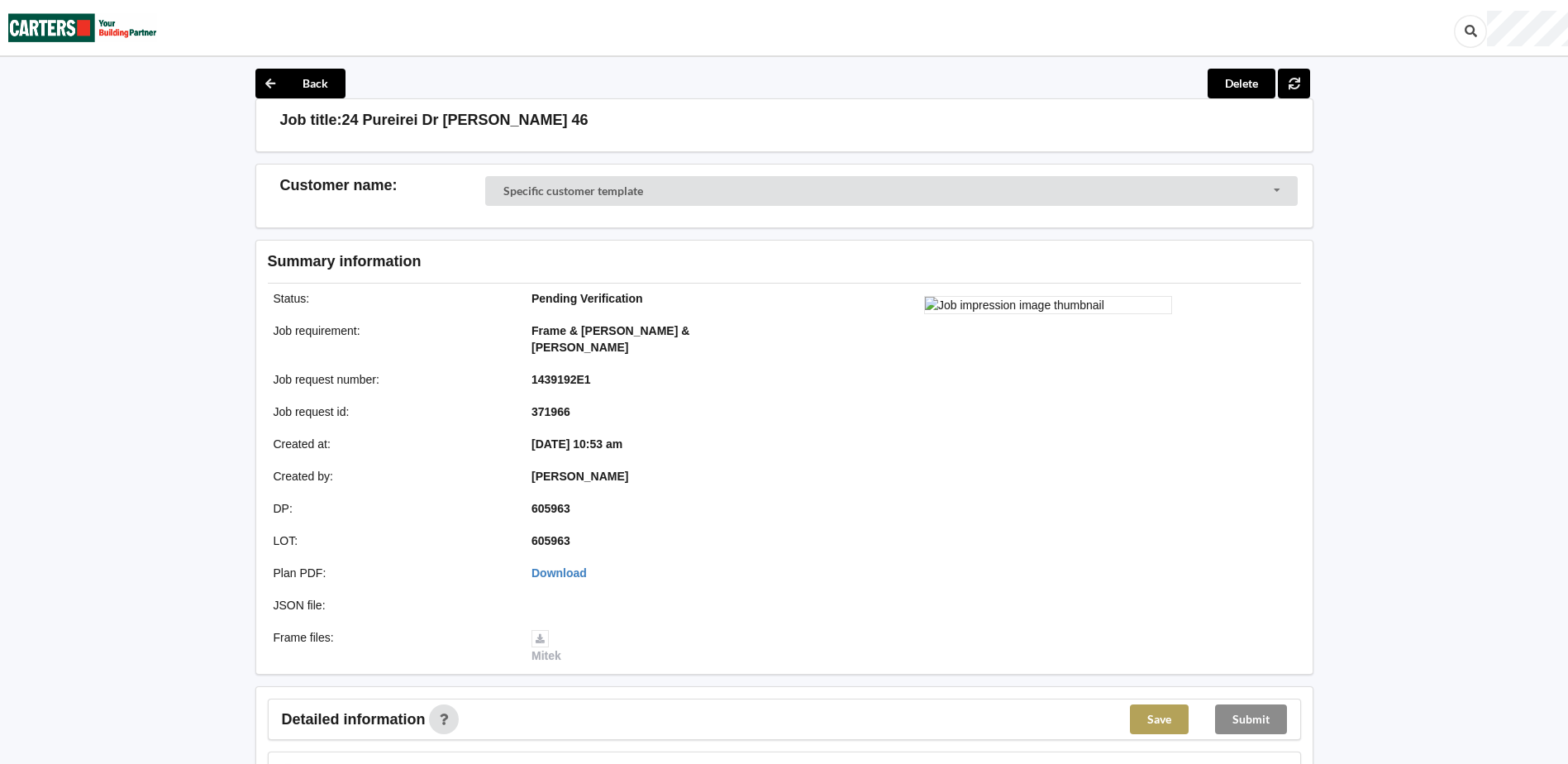
click at [1156, 705] on button "Save" at bounding box center [1159, 719] width 58 height 30
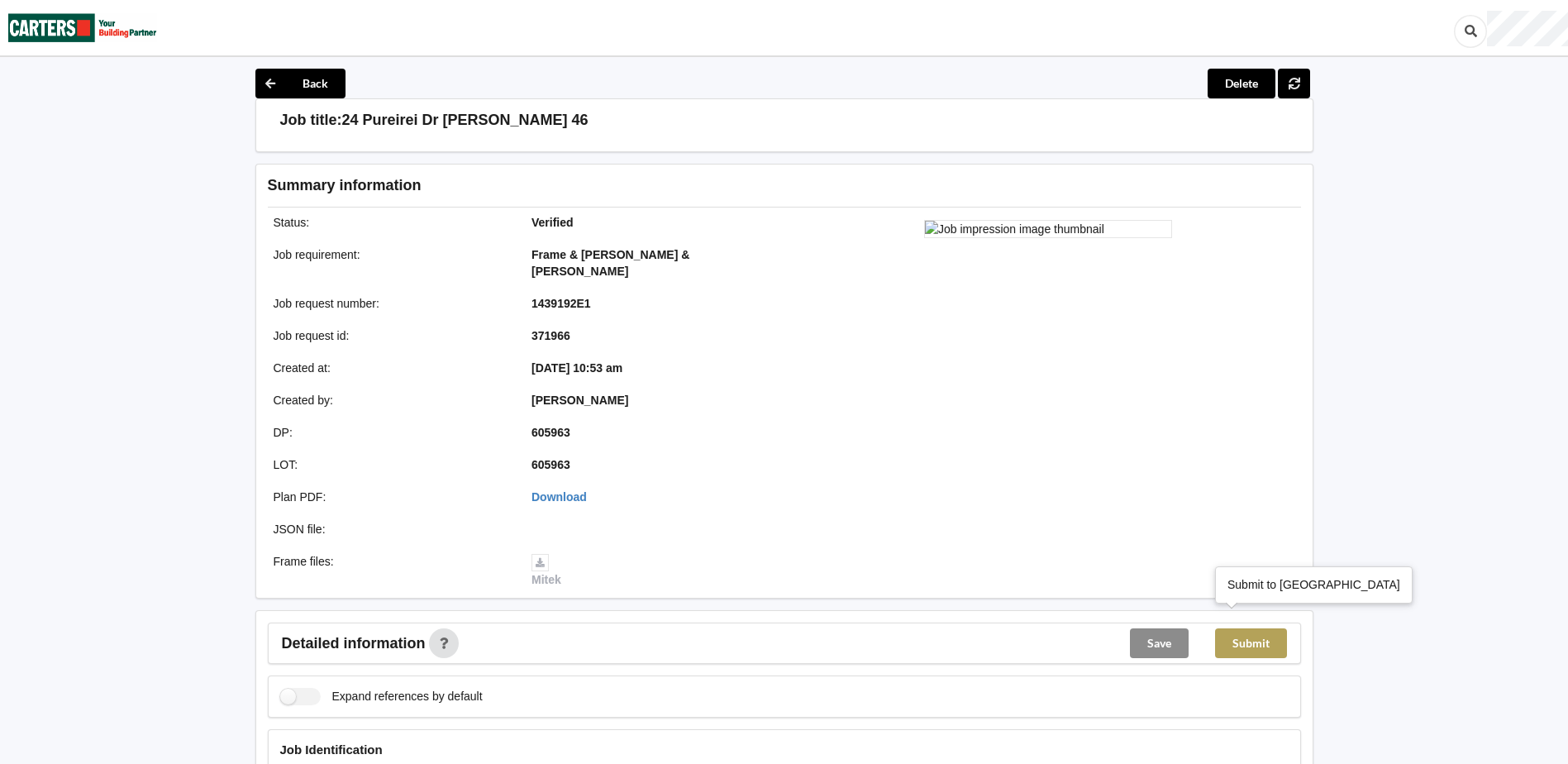
click at [1252, 628] on button "Submit" at bounding box center [1251, 642] width 72 height 30
